Goal: Task Accomplishment & Management: Manage account settings

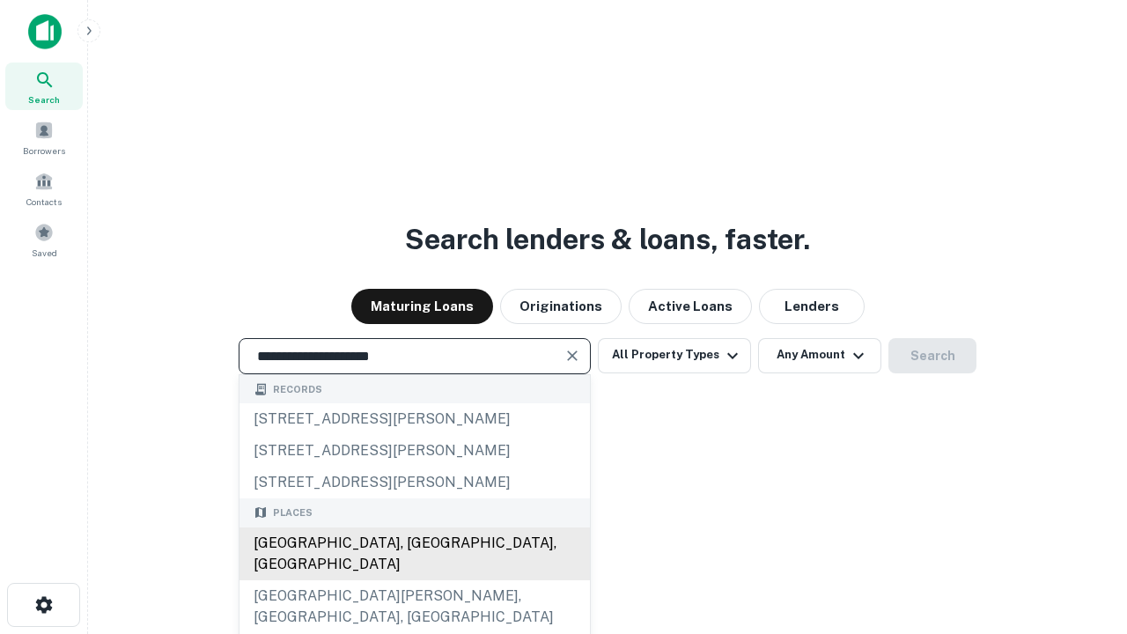
click at [414, 580] on div "[GEOGRAPHIC_DATA], [GEOGRAPHIC_DATA], [GEOGRAPHIC_DATA]" at bounding box center [414, 553] width 350 height 53
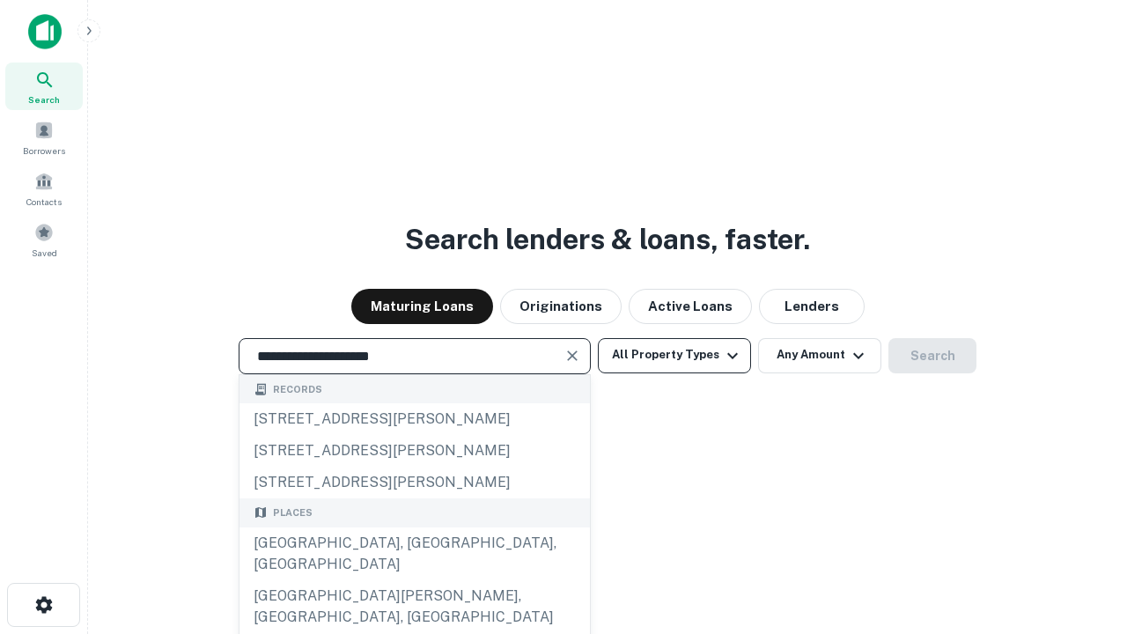
type input "**********"
click at [674, 355] on button "All Property Types" at bounding box center [674, 355] width 153 height 35
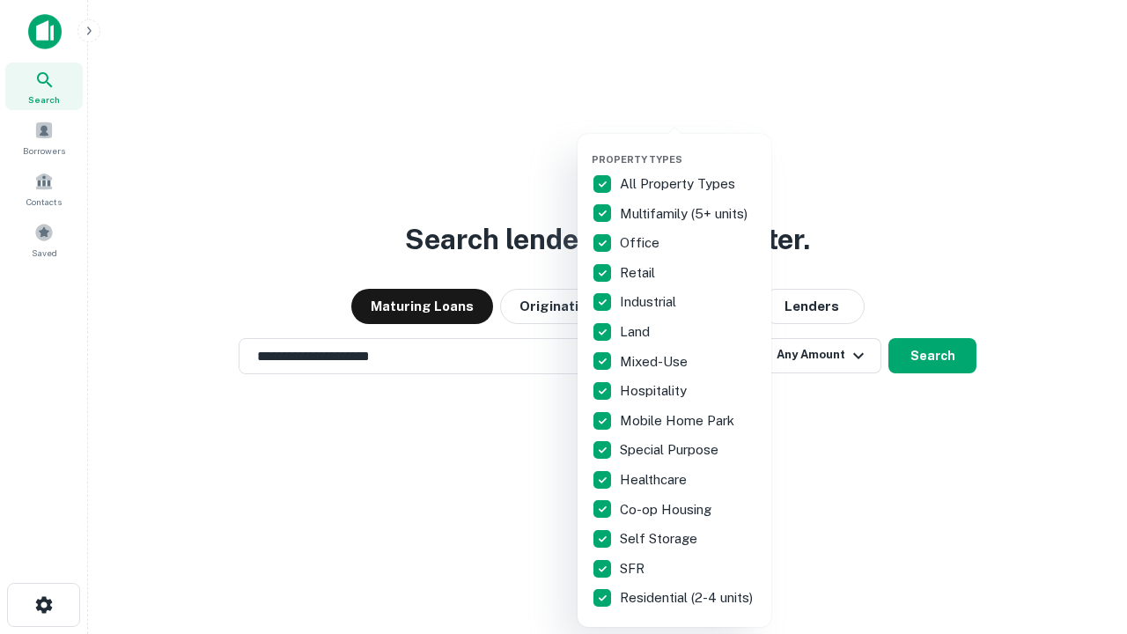
click at [688, 148] on button "button" at bounding box center [689, 148] width 194 height 1
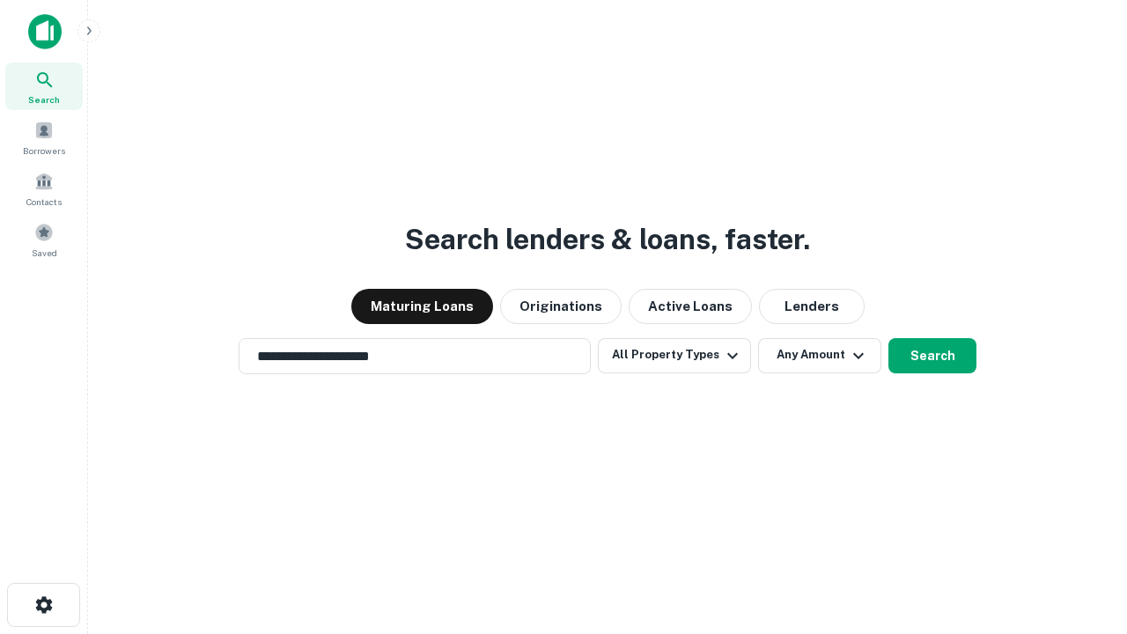
scroll to position [27, 0]
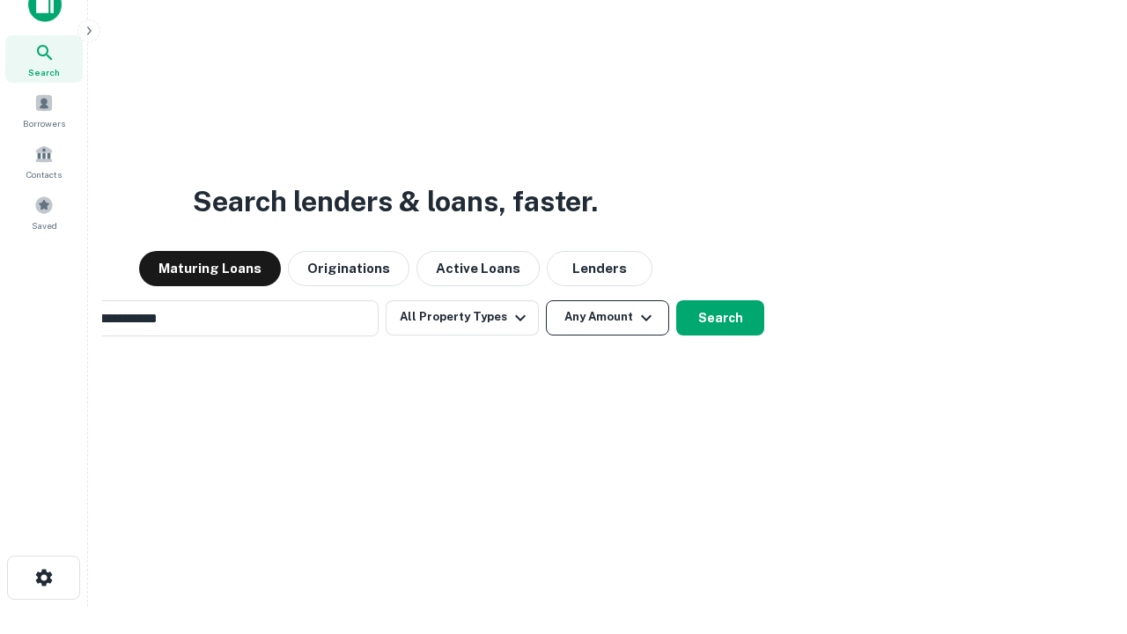
click at [546, 300] on button "Any Amount" at bounding box center [607, 317] width 123 height 35
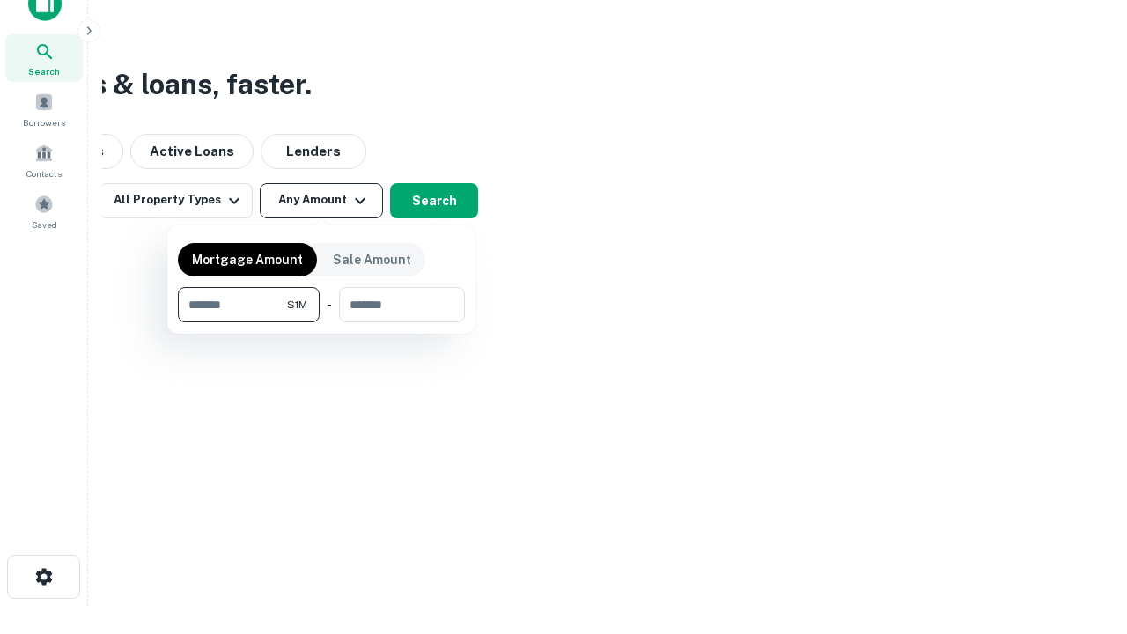
type input "*******"
click at [321, 322] on button "button" at bounding box center [321, 322] width 287 height 1
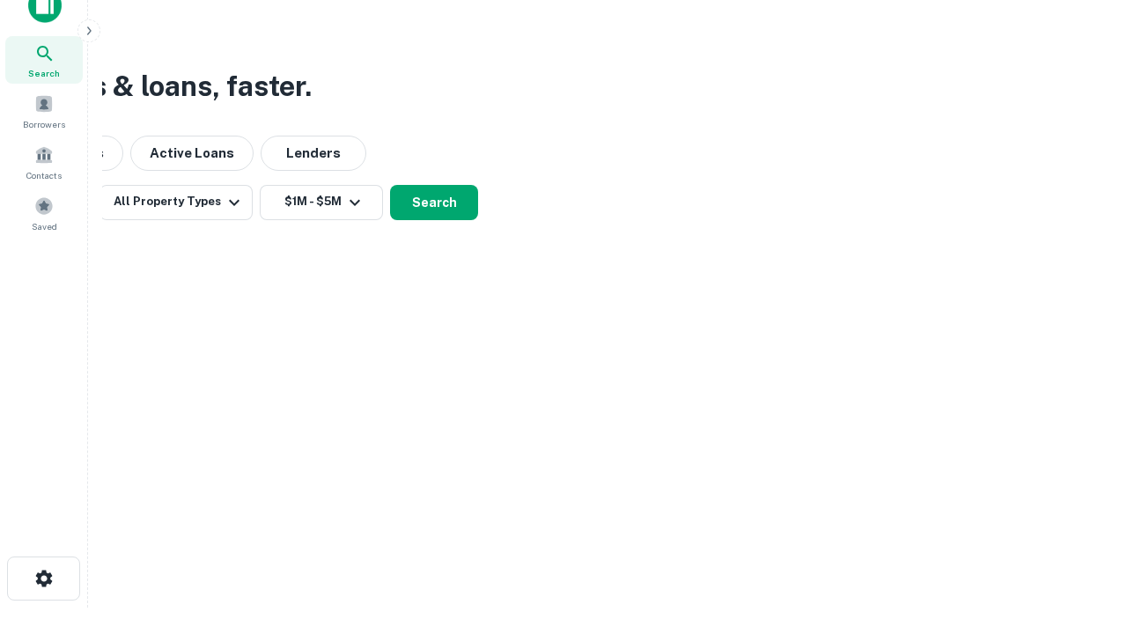
scroll to position [11, 325]
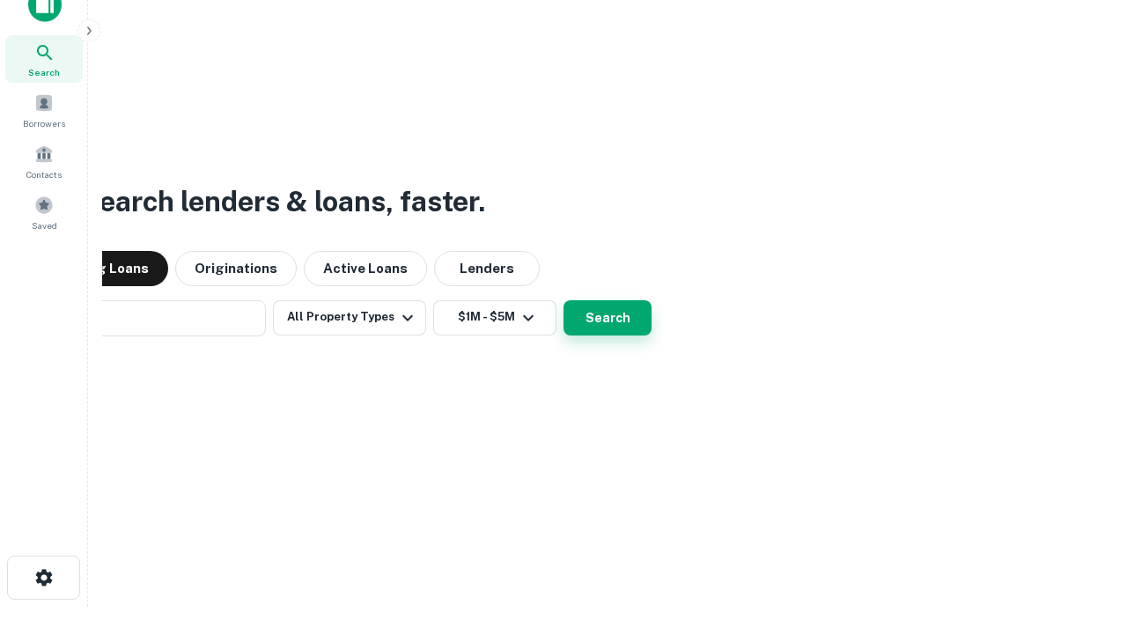
click at [563, 300] on button "Search" at bounding box center [607, 317] width 88 height 35
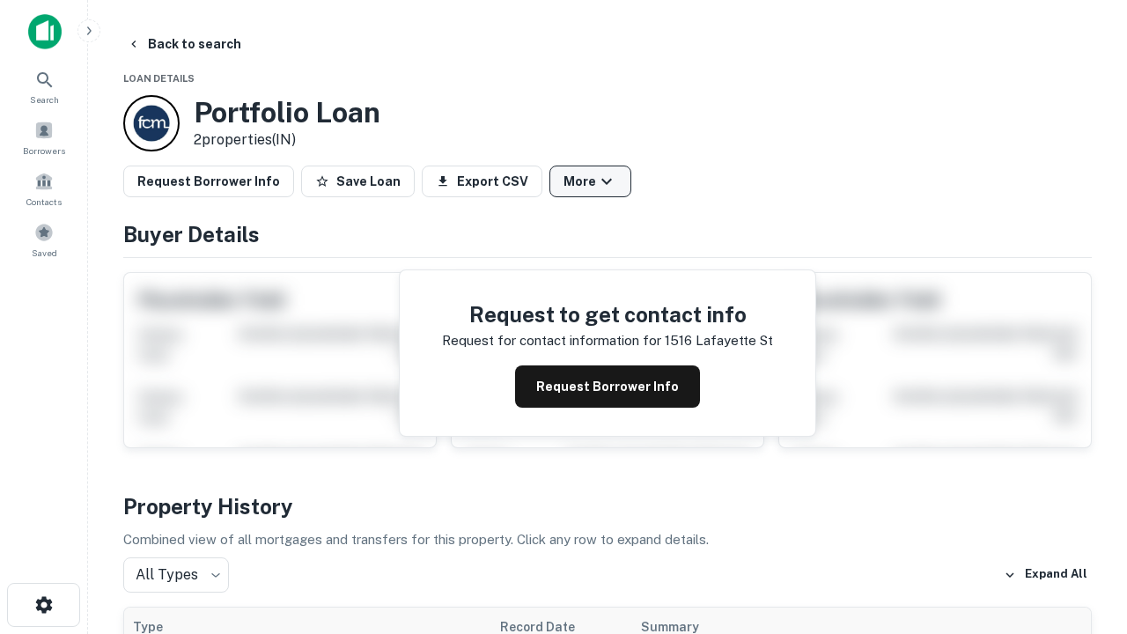
click at [590, 181] on button "More" at bounding box center [590, 182] width 82 height 32
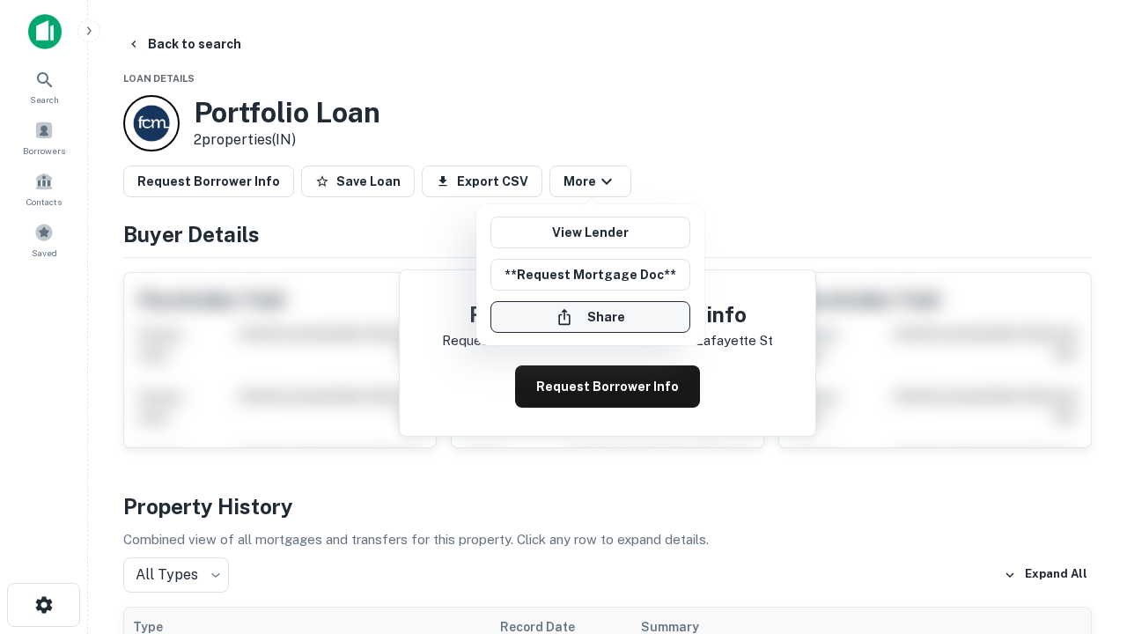
click at [590, 317] on button "Share" at bounding box center [590, 317] width 200 height 32
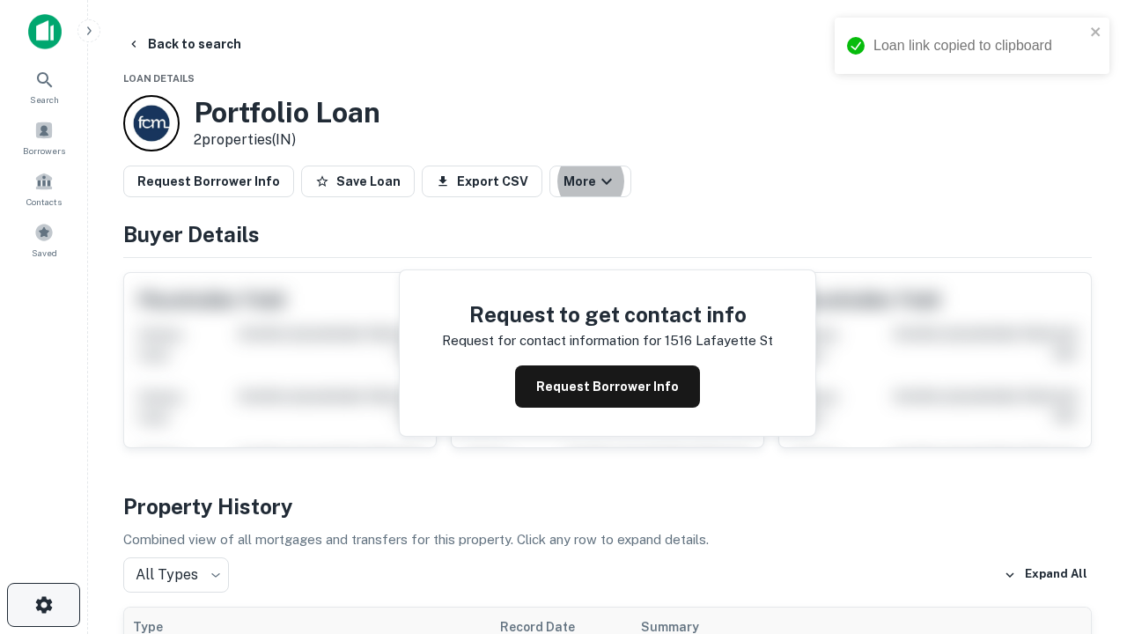
click at [43, 605] on icon "button" at bounding box center [43, 604] width 21 height 21
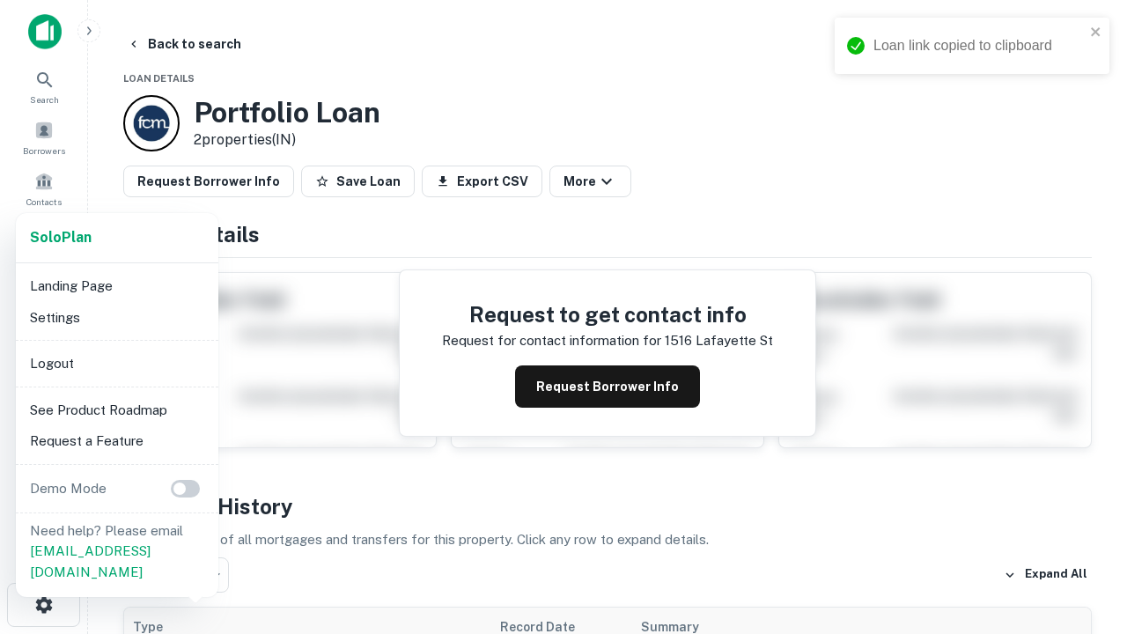
click at [116, 363] on li "Logout" at bounding box center [117, 364] width 188 height 32
